Goal: Task Accomplishment & Management: Use online tool/utility

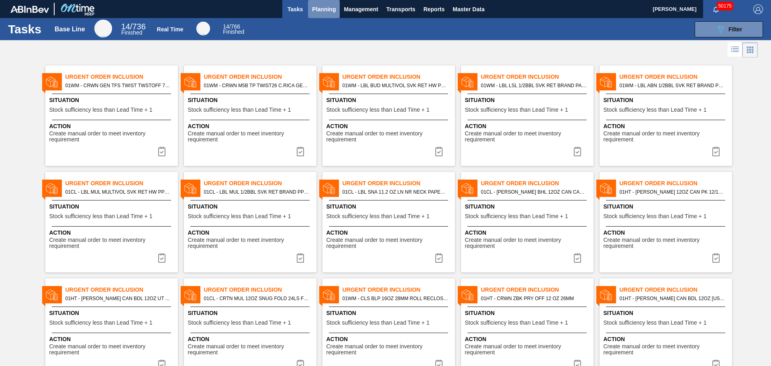
click at [326, 11] on span "Planning" at bounding box center [324, 9] width 24 height 10
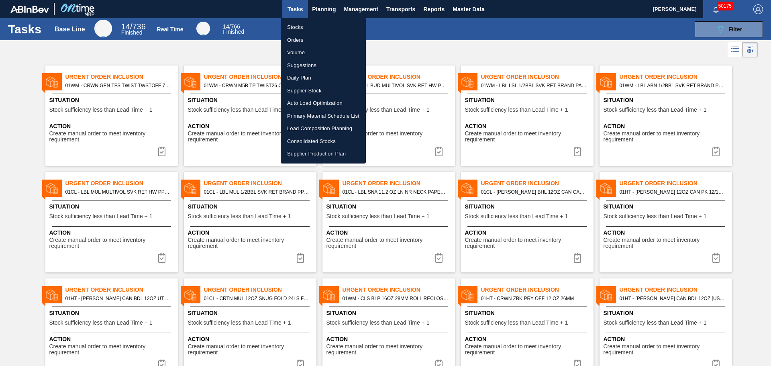
click at [334, 126] on li "Load Composition Planning" at bounding box center [323, 128] width 85 height 13
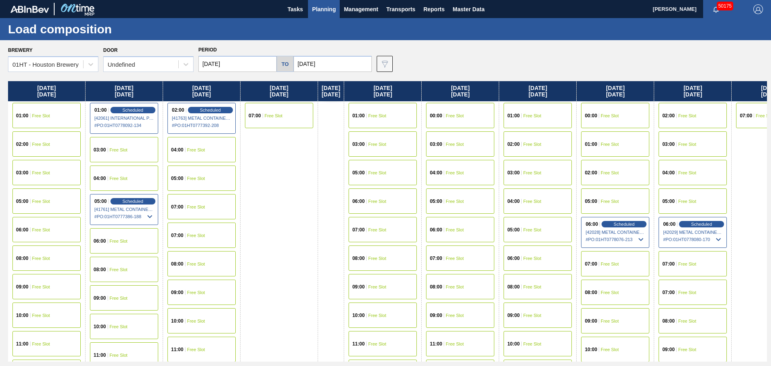
click at [517, 200] on span "04:00" at bounding box center [513, 201] width 12 height 5
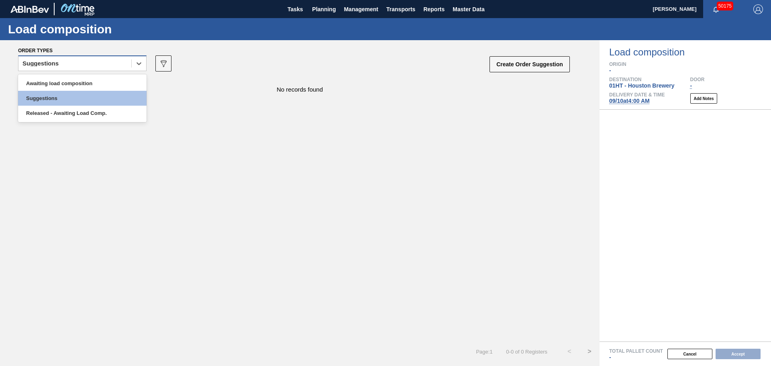
click at [124, 64] on div "Suggestions" at bounding box center [74, 64] width 113 height 12
click at [87, 79] on div "Awaiting load composition" at bounding box center [82, 83] width 128 height 15
